Goal: Task Accomplishment & Management: Manage account settings

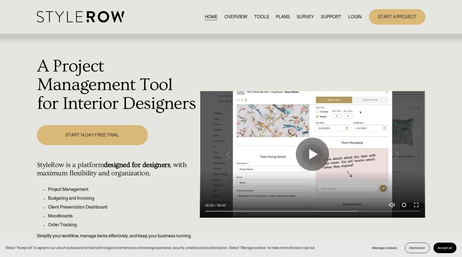
click at [355, 16] on link "LOGIN" at bounding box center [354, 16] width 13 height 7
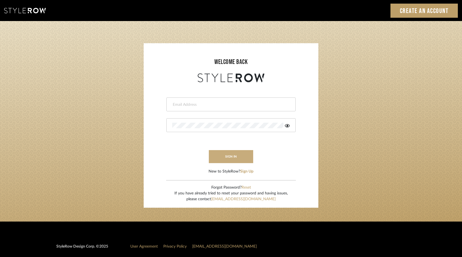
type input "keith@sbhomestagingdesign.com"
click at [243, 158] on button "sign in" at bounding box center [231, 156] width 44 height 13
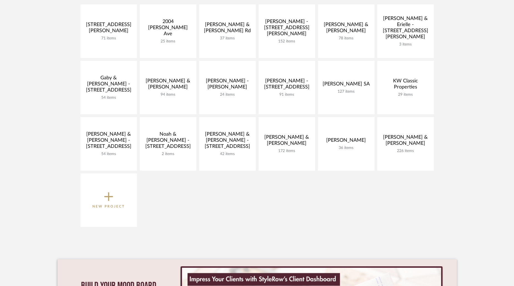
scroll to position [134, 0]
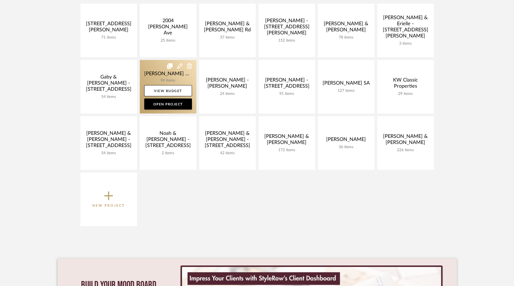
click at [171, 73] on link at bounding box center [168, 87] width 57 height 54
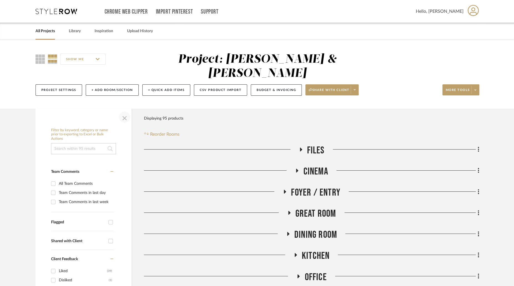
click at [125, 110] on span "button" at bounding box center [124, 116] width 13 height 13
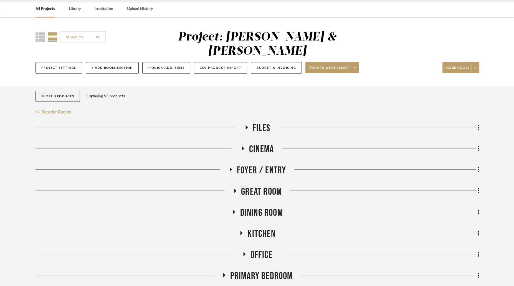
scroll to position [29, 0]
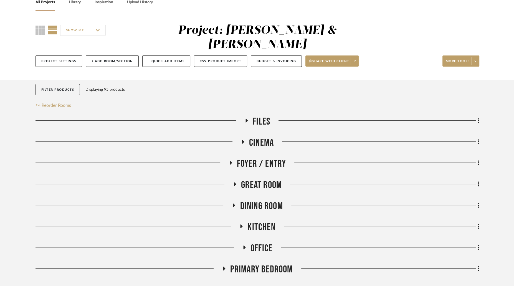
click at [246, 246] on icon at bounding box center [244, 248] width 7 height 4
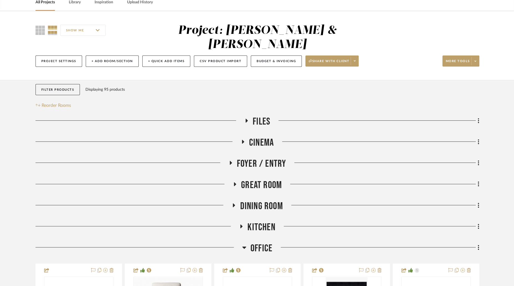
scroll to position [142, 0]
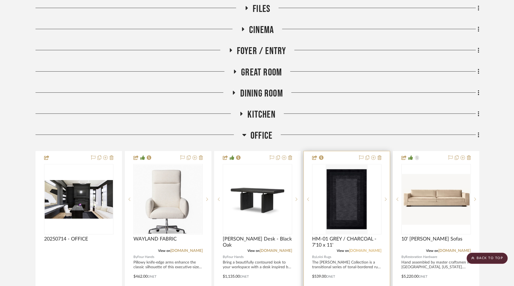
click at [362, 249] on link "[DOMAIN_NAME]" at bounding box center [365, 251] width 32 height 4
click at [245, 132] on icon at bounding box center [244, 135] width 4 height 7
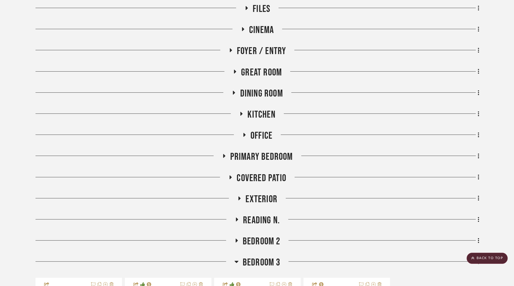
click at [233, 91] on icon at bounding box center [234, 93] width 2 height 4
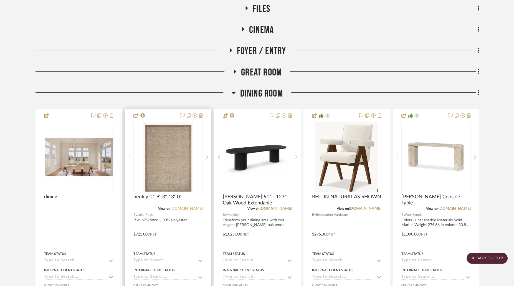
click at [191, 207] on link "[DOMAIN_NAME]" at bounding box center [186, 209] width 32 height 4
click at [165, 147] on img "0" at bounding box center [168, 156] width 50 height 69
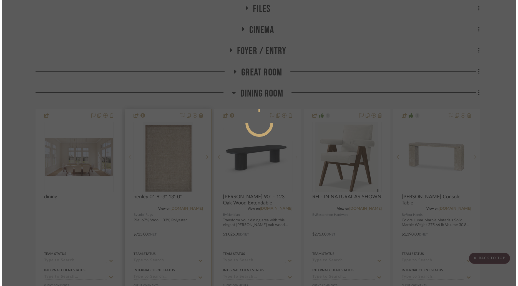
scroll to position [0, 0]
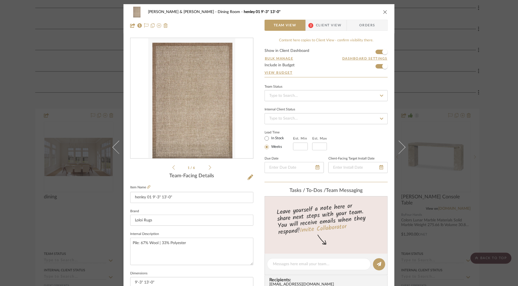
click at [325, 26] on span "Client View" at bounding box center [329, 25] width 26 height 11
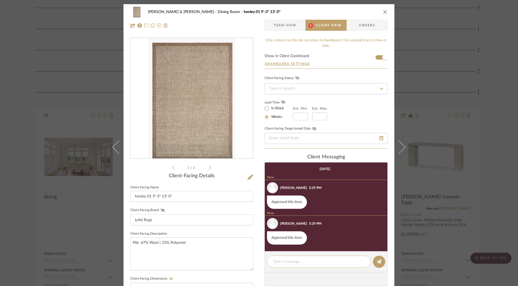
click at [314, 261] on textarea at bounding box center [319, 262] width 92 height 6
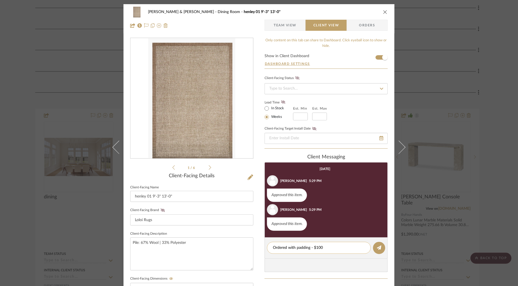
click at [332, 247] on textarea "Ordered with padding - $100" at bounding box center [319, 248] width 92 height 6
drag, startPoint x: 320, startPoint y: 248, endPoint x: 260, endPoint y: 248, distance: 59.7
click at [260, 248] on div "[PERSON_NAME] & [PERSON_NAME] Dining Room henley 01 9'-3" 13'-0" Team View Clie…" at bounding box center [258, 235] width 271 height 462
type textarea "Ordered with padding"
click at [380, 249] on button at bounding box center [379, 248] width 12 height 12
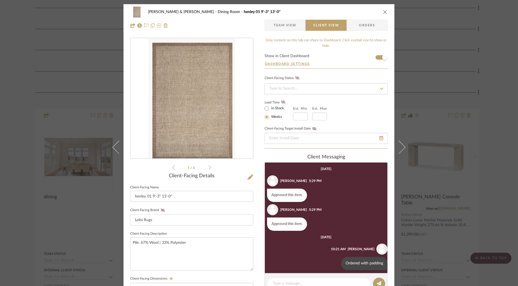
click at [384, 12] on icon "close" at bounding box center [385, 12] width 4 height 4
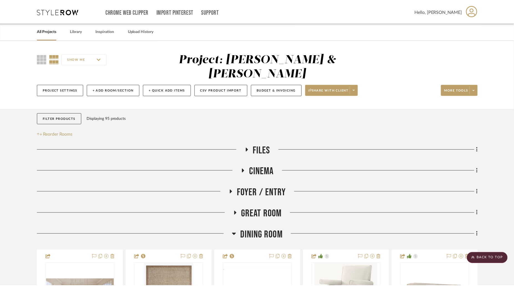
scroll to position [142, 0]
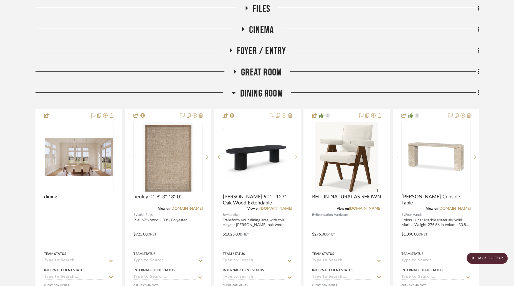
click at [235, 89] on icon at bounding box center [234, 92] width 4 height 7
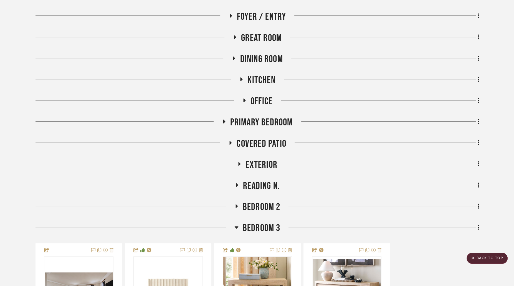
scroll to position [176, 0]
click at [244, 98] on icon at bounding box center [244, 100] width 7 height 4
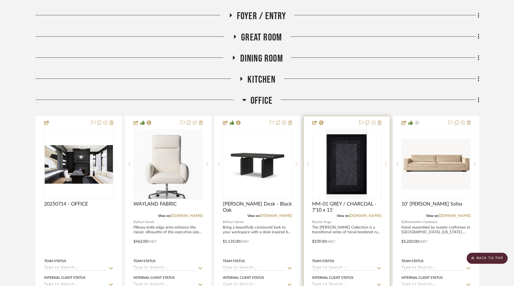
click at [0, 0] on img at bounding box center [0, 0] width 0 height 0
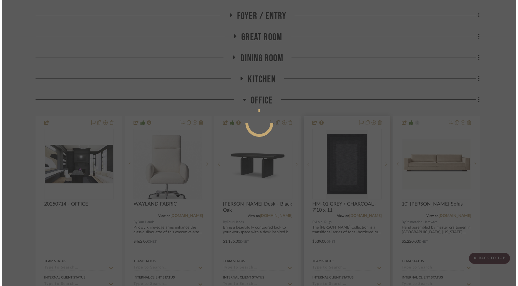
scroll to position [0, 0]
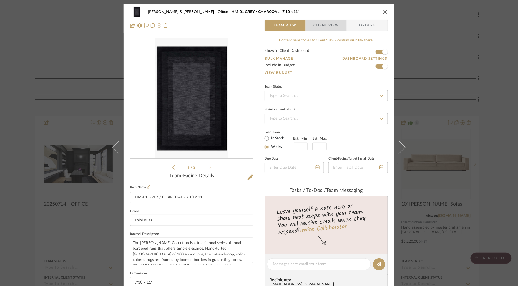
click at [320, 28] on span "Client View" at bounding box center [326, 25] width 26 height 11
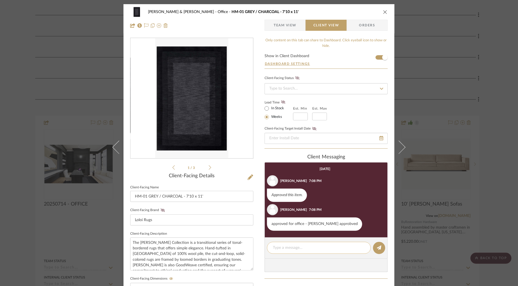
click at [298, 248] on textarea at bounding box center [319, 248] width 92 height 6
paste textarea "Ordered with padding"
type textarea "Ordered with padding"
click at [378, 249] on icon at bounding box center [379, 248] width 4 height 4
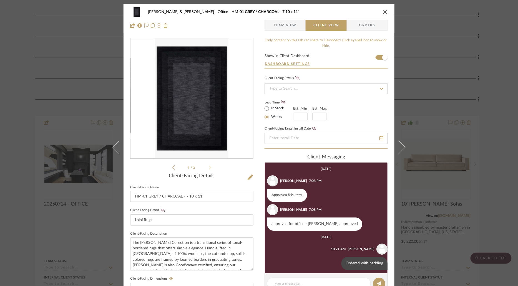
click at [384, 13] on icon "close" at bounding box center [385, 12] width 4 height 4
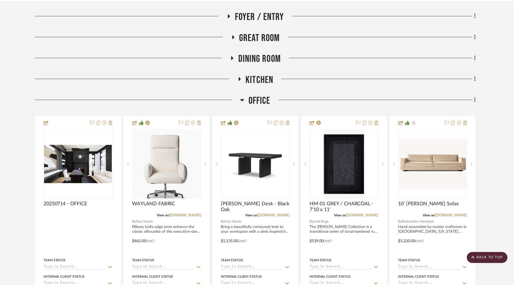
scroll to position [176, 0]
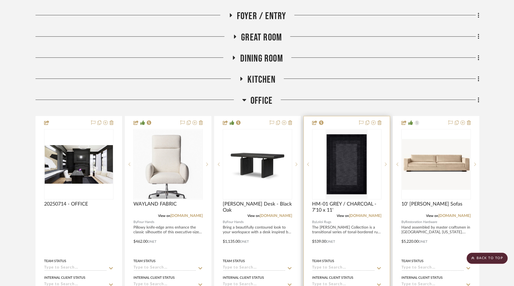
click at [352, 155] on img "0" at bounding box center [347, 164] width 42 height 69
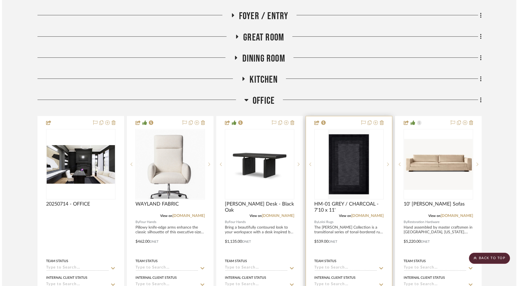
scroll to position [0, 0]
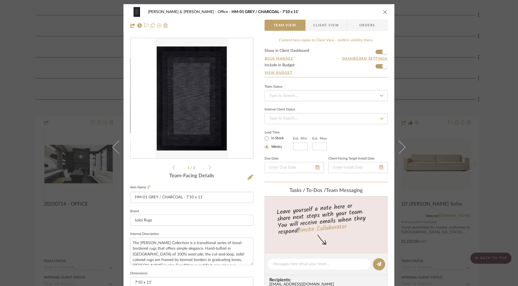
click at [325, 22] on span "Client View" at bounding box center [326, 25] width 26 height 11
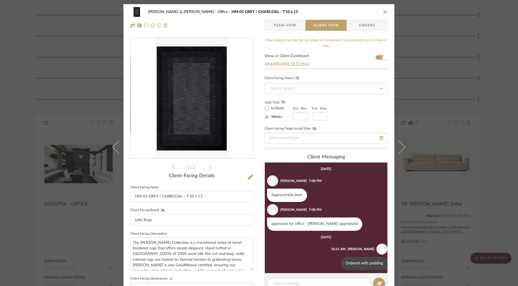
click at [325, 282] on textarea at bounding box center [319, 284] width 92 height 6
type textarea "ETA - LATE OCTOBER"
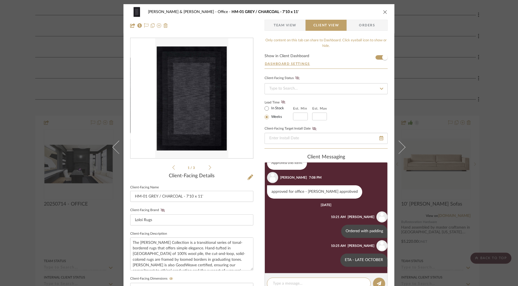
scroll to position [32, 0]
click at [385, 13] on icon "close" at bounding box center [385, 12] width 4 height 4
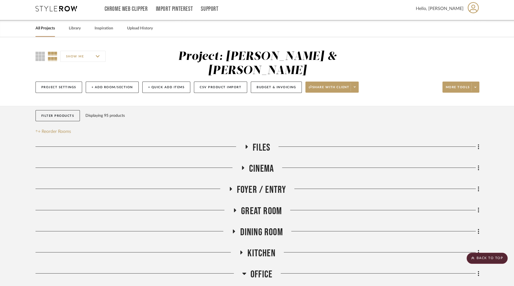
scroll to position [0, 0]
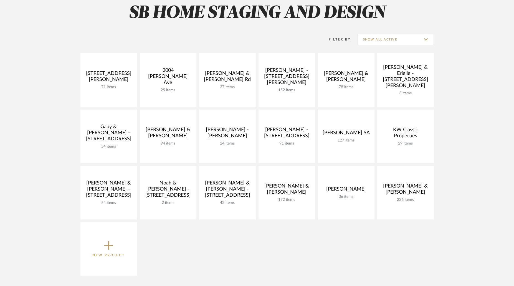
scroll to position [134, 0]
